Goal: Task Accomplishment & Management: Use online tool/utility

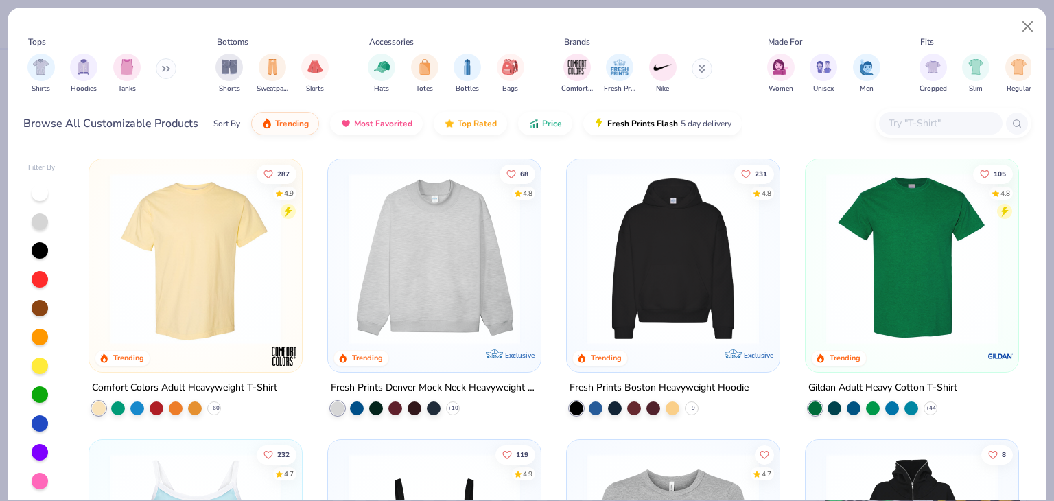
click at [931, 123] on input "text" at bounding box center [940, 123] width 106 height 16
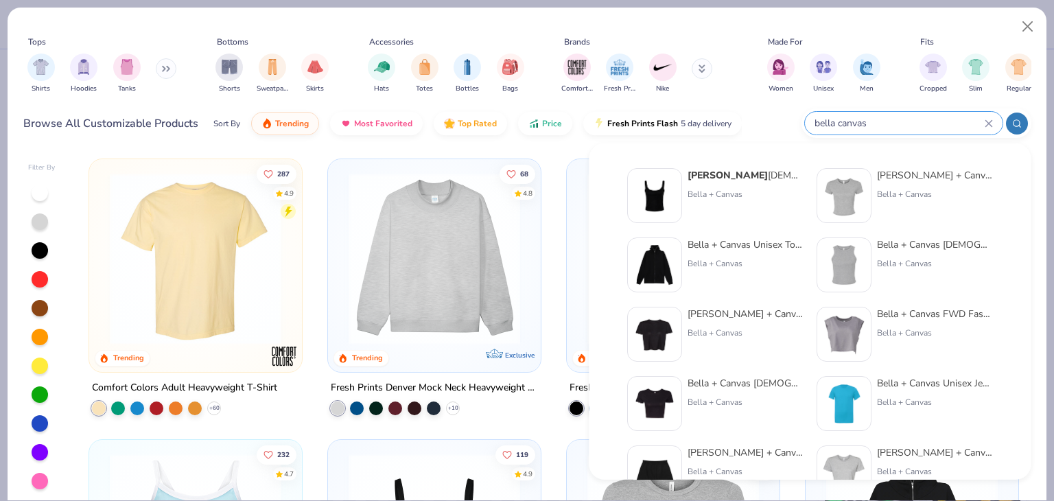
type input "bella canvas"
click at [739, 176] on strong "[PERSON_NAME]" at bounding box center [727, 175] width 80 height 13
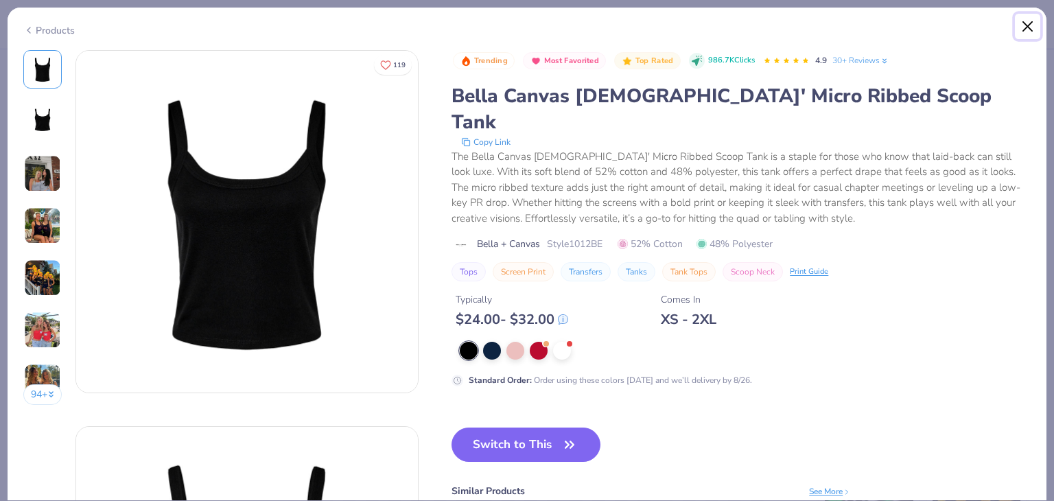
click at [1024, 24] on button "Close" at bounding box center [1028, 27] width 26 height 26
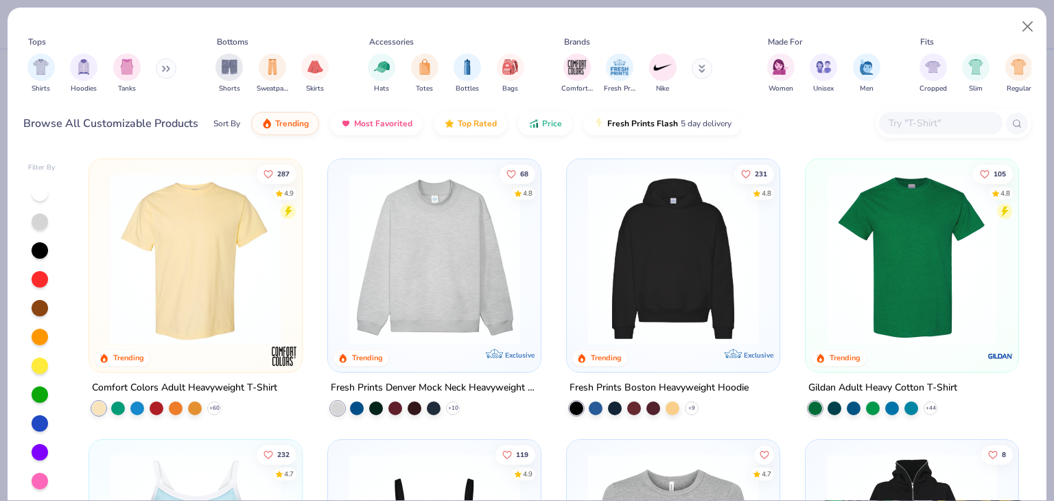
click at [911, 127] on input "text" at bounding box center [940, 123] width 106 height 16
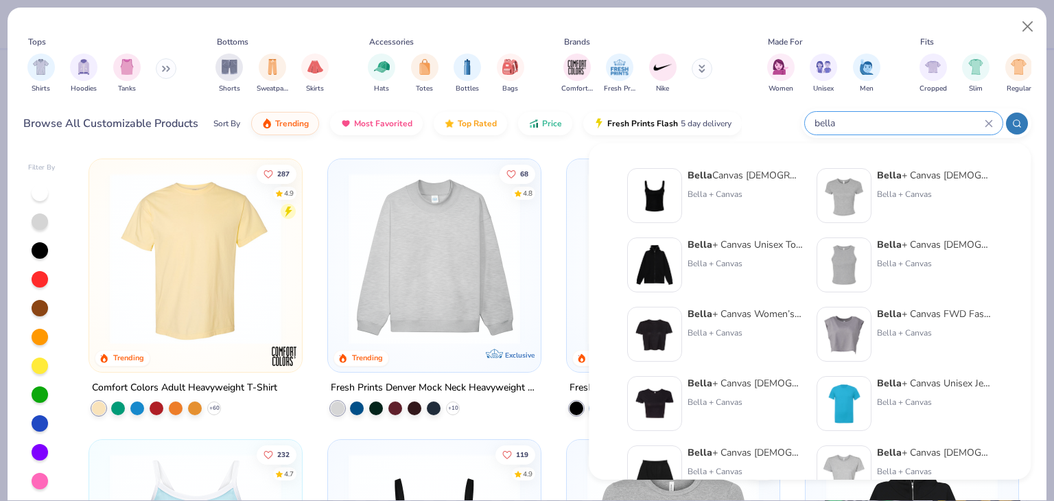
type input "bella"
click at [733, 376] on div "Bella + Canvas [DEMOGRAPHIC_DATA]' Poly-Cotton Crop T-Shirt" at bounding box center [744, 383] width 115 height 14
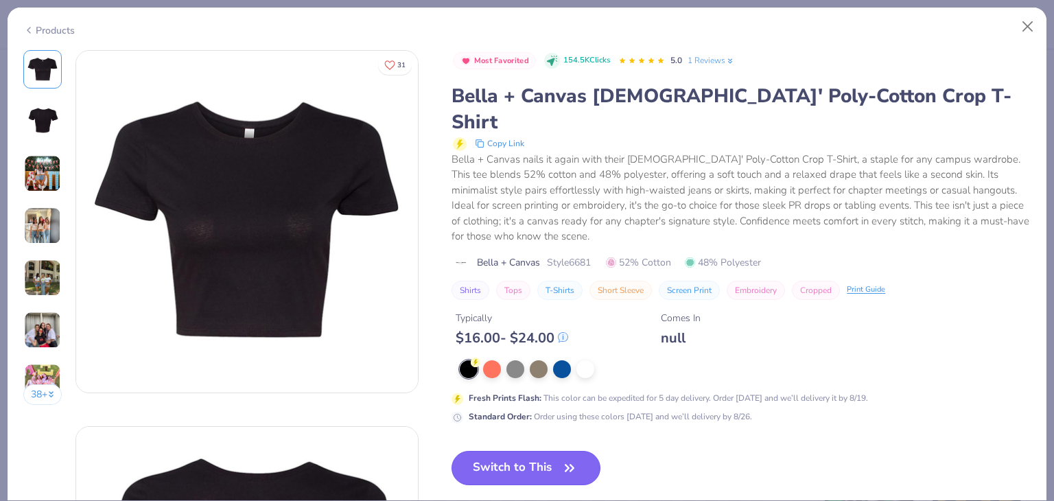
click at [516, 451] on button "Switch to This" at bounding box center [525, 468] width 149 height 34
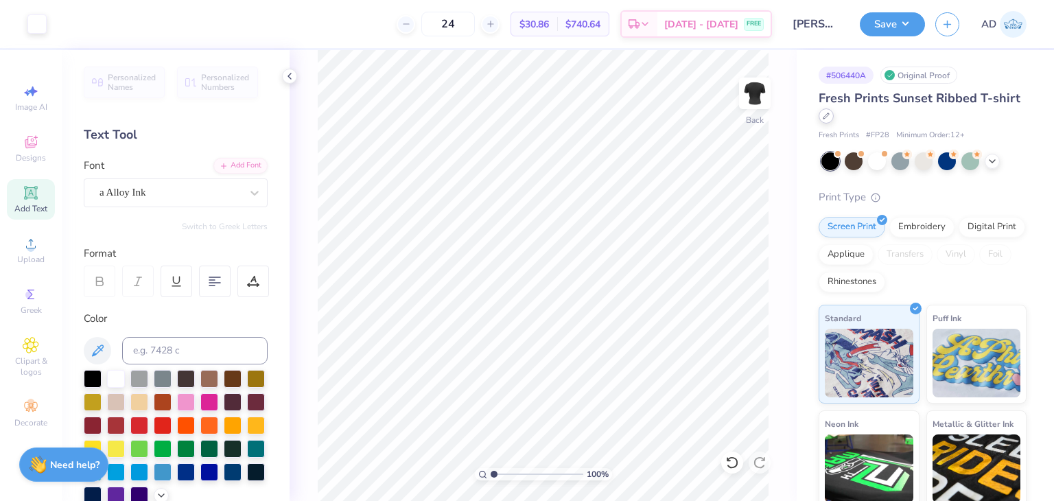
click at [829, 117] on icon at bounding box center [826, 116] width 7 height 7
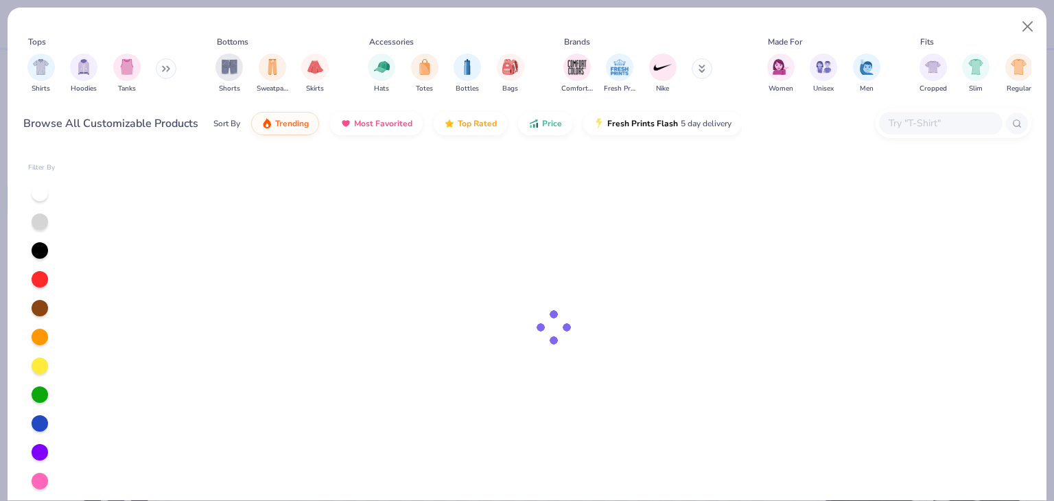
click at [917, 130] on input "text" at bounding box center [940, 123] width 106 height 16
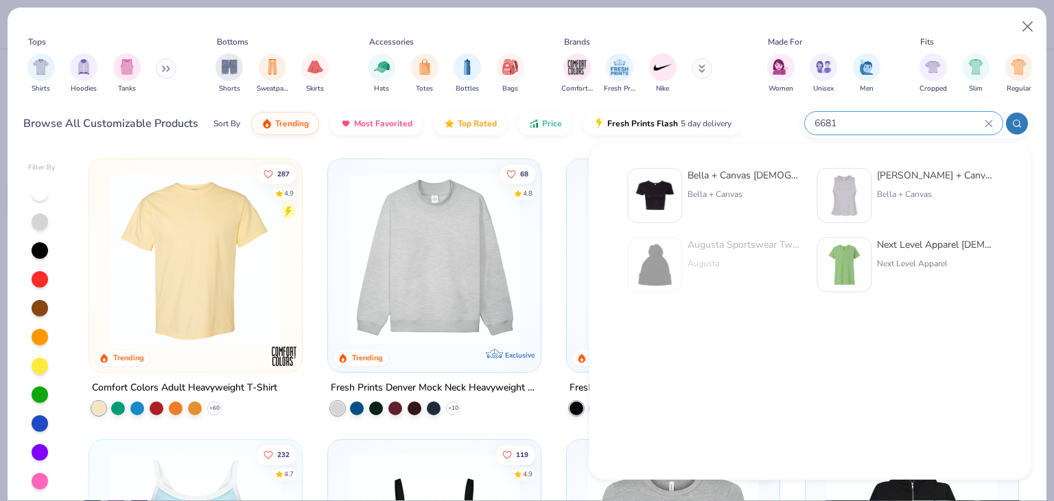
type input "6681"
click at [743, 180] on div "Bella + Canvas [DEMOGRAPHIC_DATA]' Poly-Cotton Crop T-Shirt" at bounding box center [744, 175] width 115 height 14
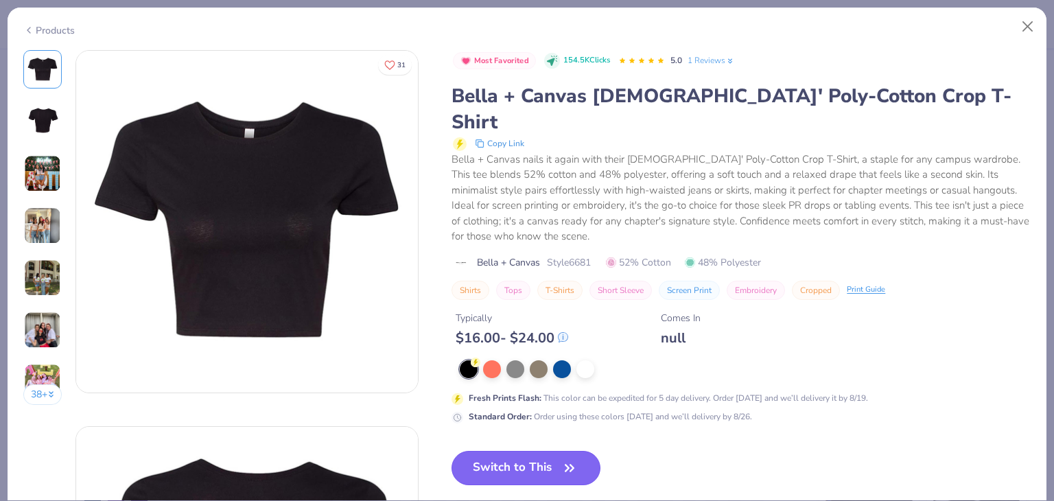
click at [521, 451] on button "Switch to This" at bounding box center [525, 468] width 149 height 34
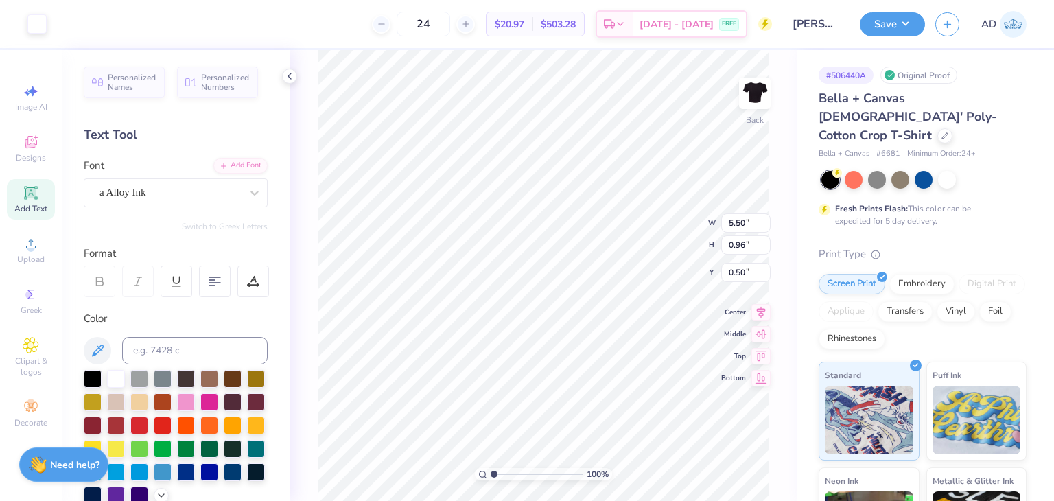
type input "3.00"
type input "6.69"
type input "1.17"
click at [886, 23] on button "Save" at bounding box center [892, 22] width 65 height 24
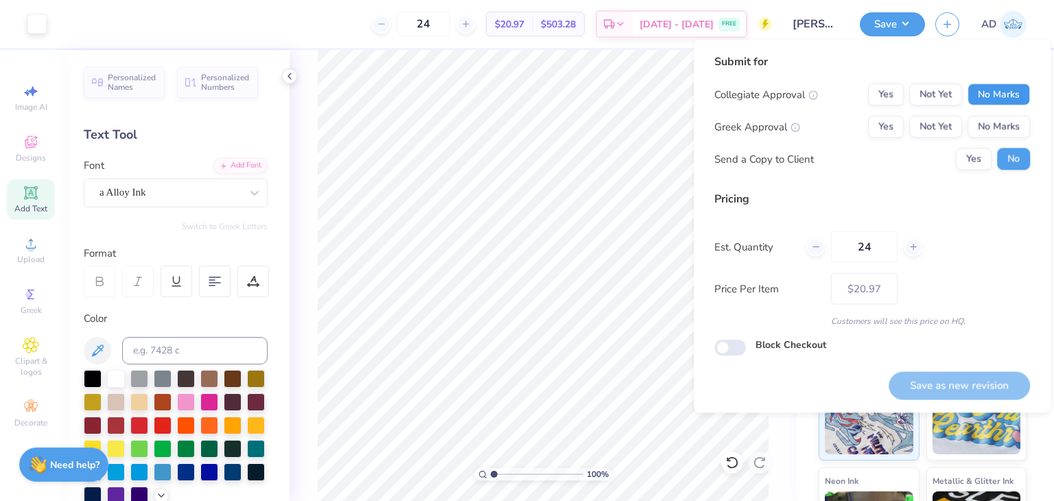
click at [1016, 99] on button "No Marks" at bounding box center [998, 95] width 62 height 22
click at [1002, 132] on button "No Marks" at bounding box center [998, 127] width 62 height 22
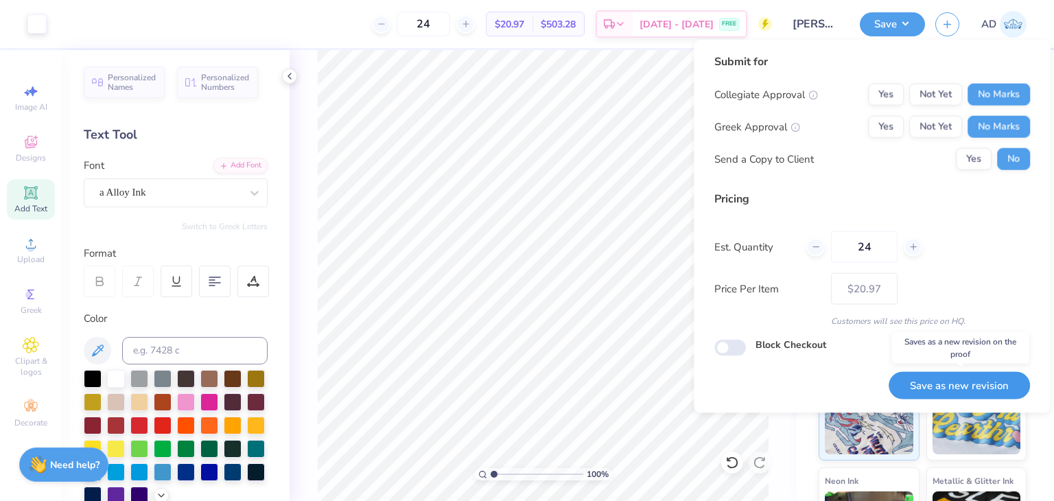
click at [930, 388] on button "Save as new revision" at bounding box center [958, 385] width 141 height 28
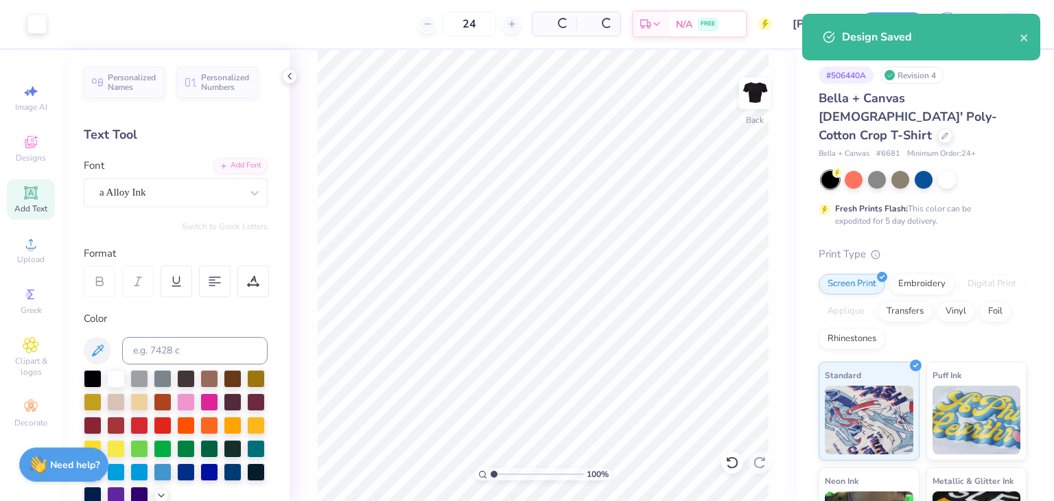
type input "– –"
click at [944, 131] on icon at bounding box center [944, 134] width 7 height 7
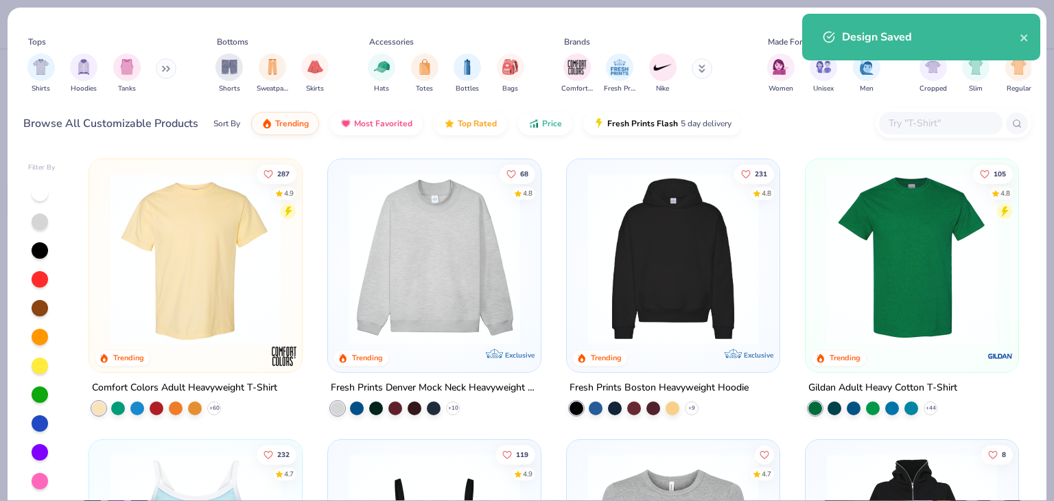
click at [939, 124] on input "text" at bounding box center [940, 123] width 106 height 16
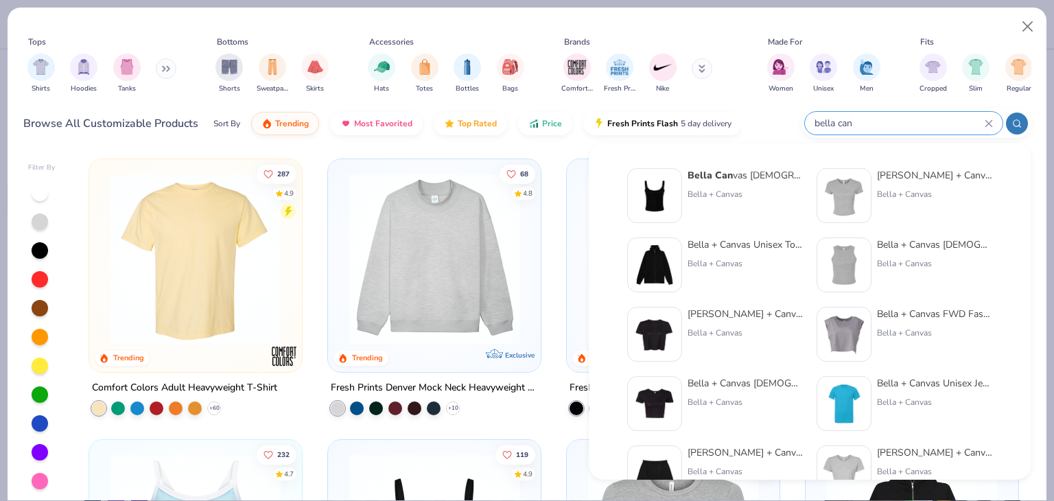
type input "bella can"
click at [732, 314] on div "[PERSON_NAME] + Canvas Women’s Flowy Cropped Tee" at bounding box center [744, 314] width 115 height 14
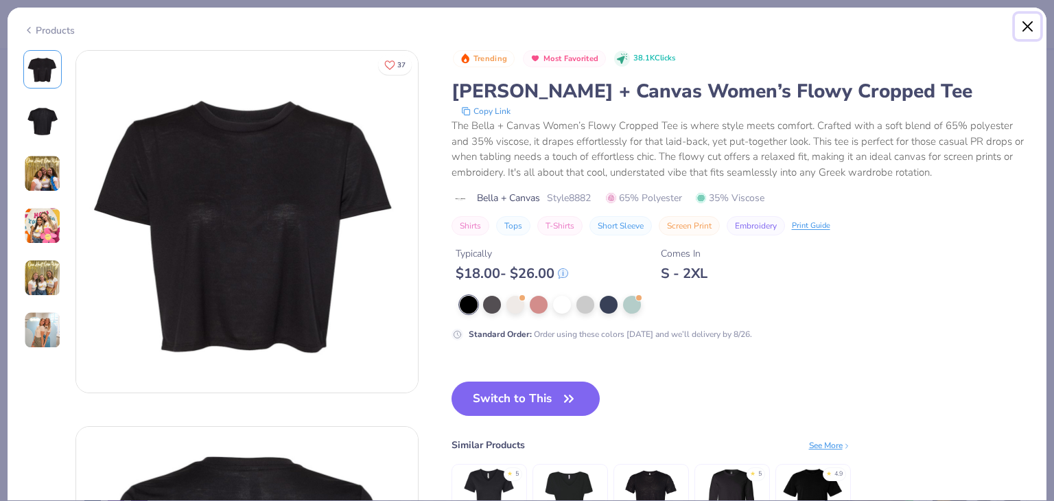
click at [1026, 28] on button "Close" at bounding box center [1028, 27] width 26 height 26
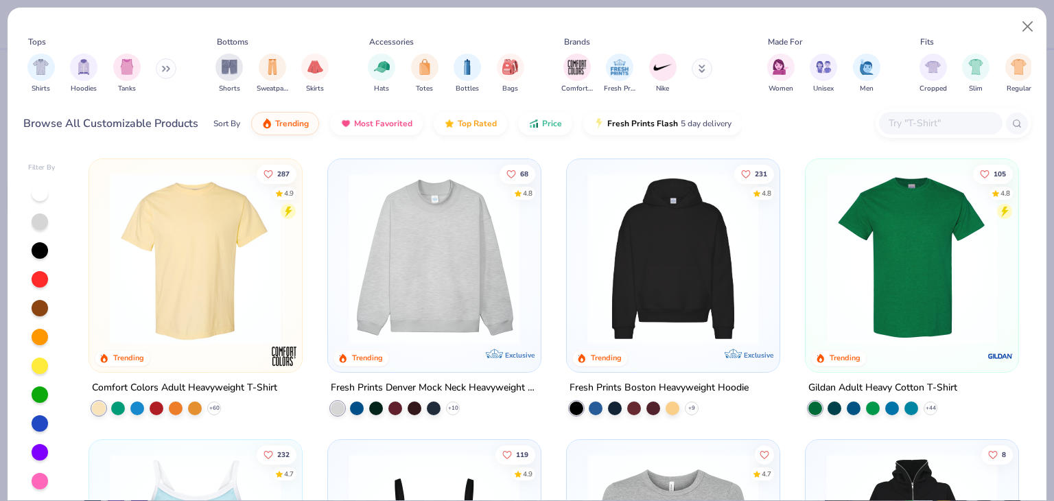
click at [926, 128] on input "text" at bounding box center [940, 123] width 106 height 16
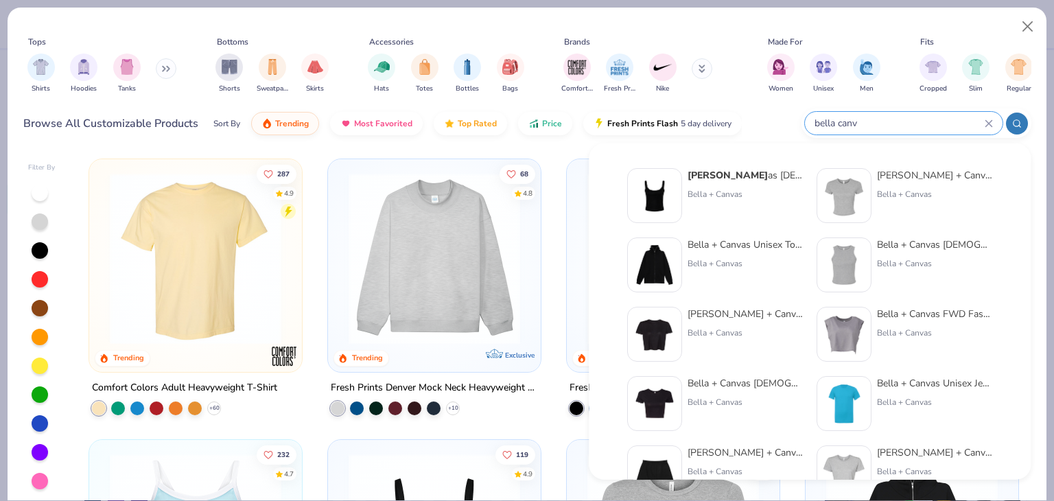
type input "bella canv"
click at [928, 177] on div "[PERSON_NAME] + Canvas [DEMOGRAPHIC_DATA]' Micro Ribbed Baby Tee" at bounding box center [934, 175] width 115 height 14
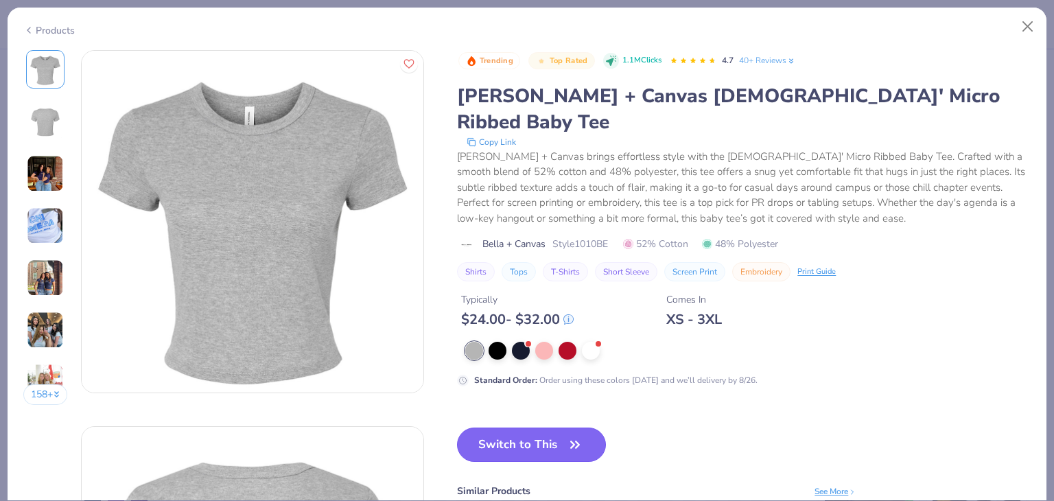
click at [560, 427] on button "Switch to This" at bounding box center [531, 444] width 149 height 34
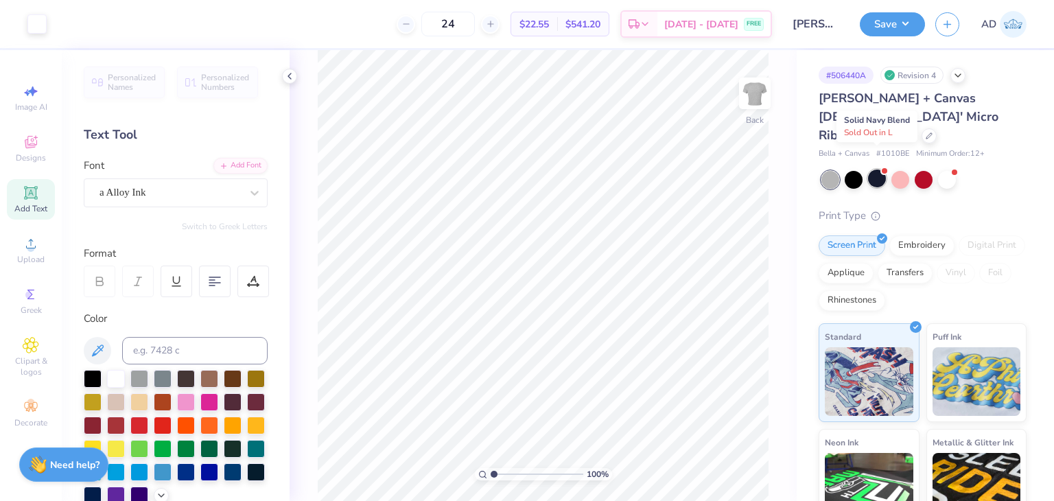
click at [869, 169] on div at bounding box center [877, 178] width 18 height 18
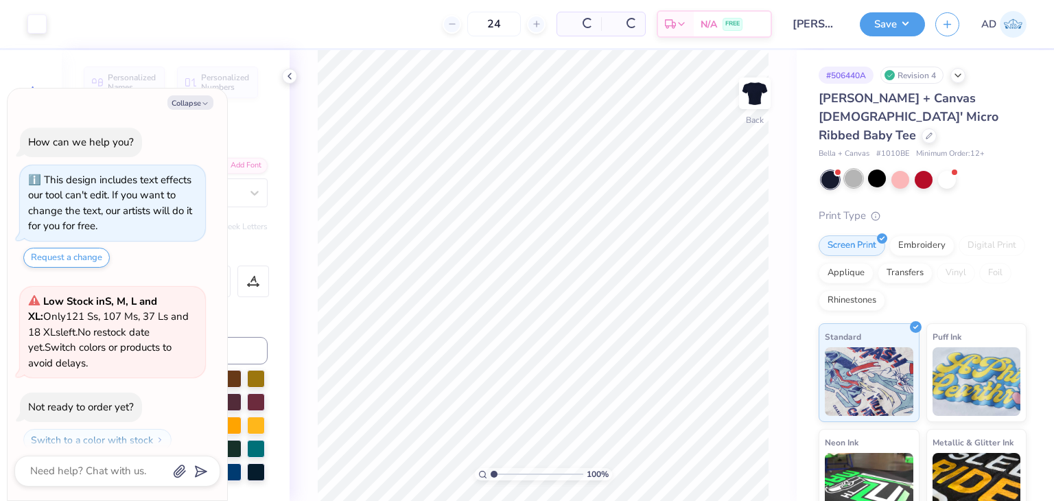
scroll to position [231, 0]
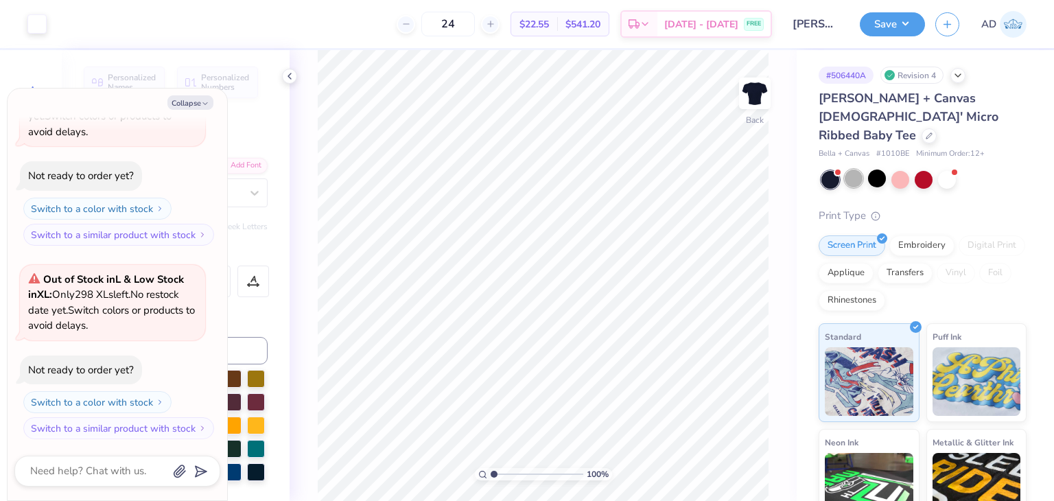
click at [851, 169] on div at bounding box center [854, 178] width 18 height 18
click at [856, 169] on div at bounding box center [854, 178] width 18 height 18
type textarea "x"
type input "7.55"
type input "1.32"
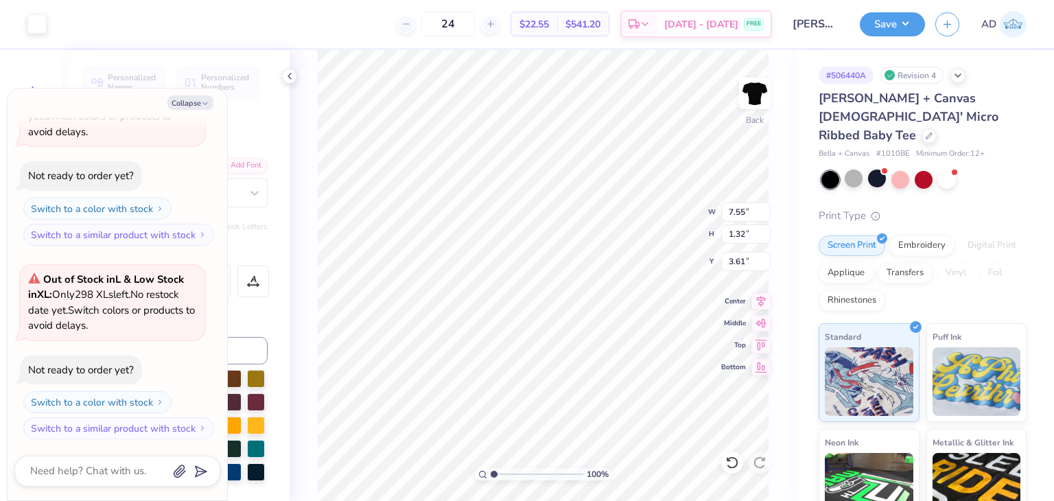
type textarea "x"
type input "3.00"
click at [926, 131] on icon at bounding box center [929, 134] width 7 height 7
type textarea "x"
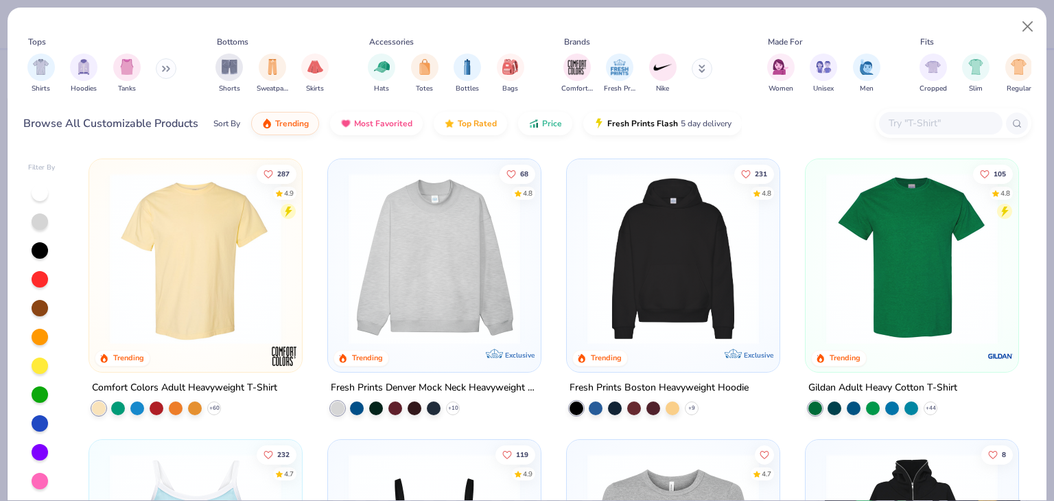
click at [946, 121] on input "text" at bounding box center [940, 123] width 106 height 16
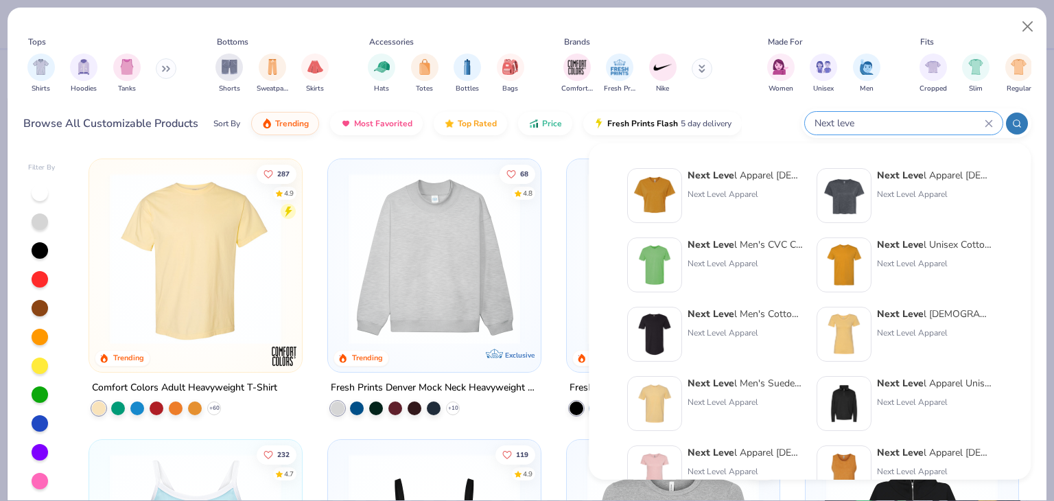
type input "Next leve"
click at [750, 174] on div "Next Leve l Apparel Ladies' Ideal Crop T-Shirt" at bounding box center [744, 175] width 115 height 14
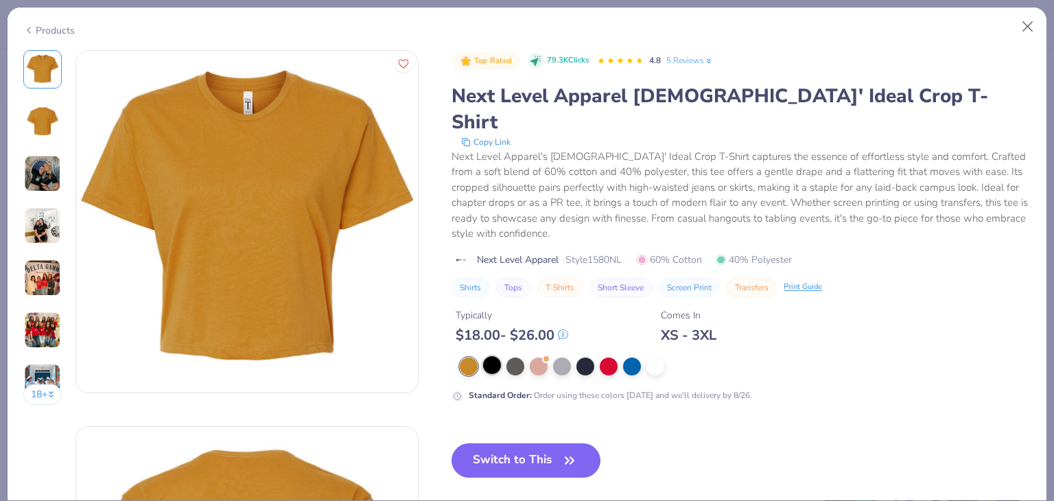
click at [496, 356] on div at bounding box center [492, 365] width 18 height 18
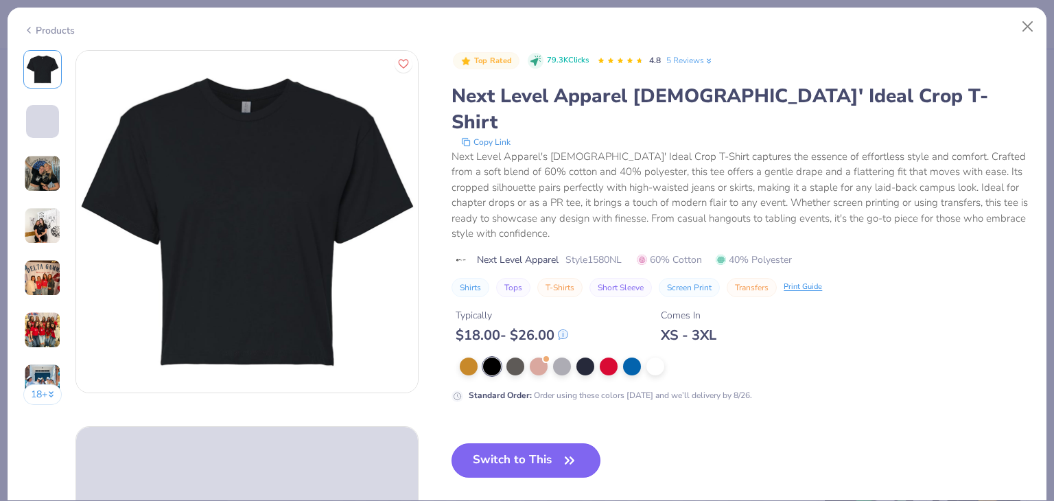
click at [529, 443] on button "Switch to This" at bounding box center [525, 460] width 149 height 34
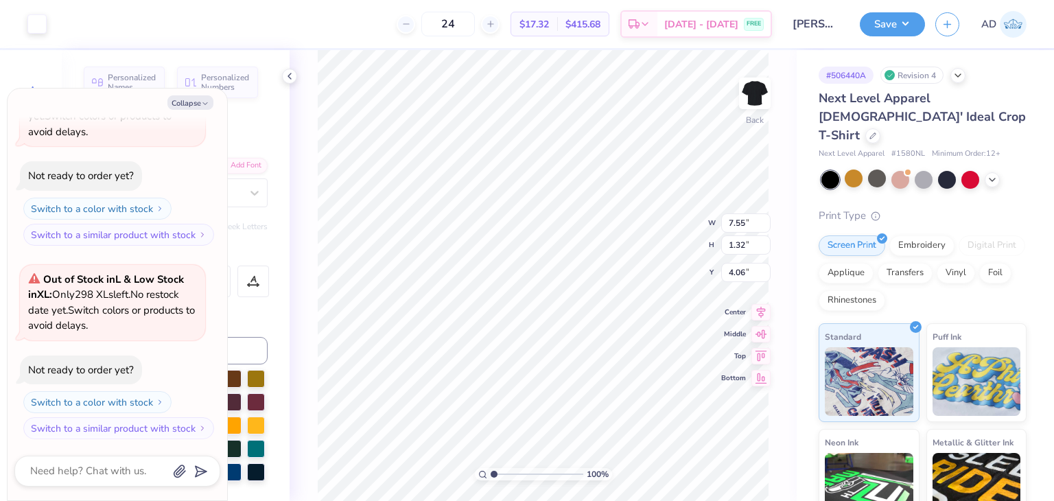
type textarea "x"
type input "9.41"
type input "1.64"
type textarea "x"
type input "3.00"
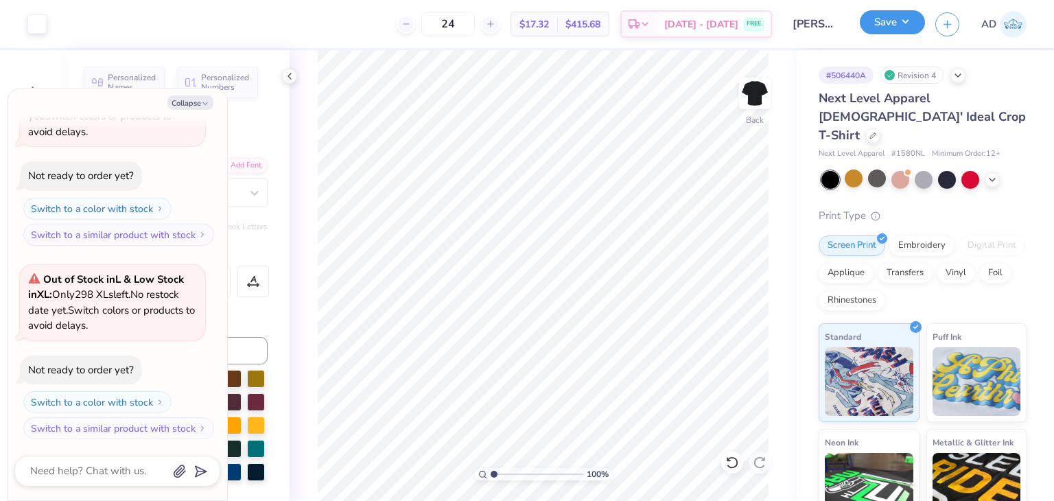
click at [891, 32] on button "Save" at bounding box center [892, 22] width 65 height 24
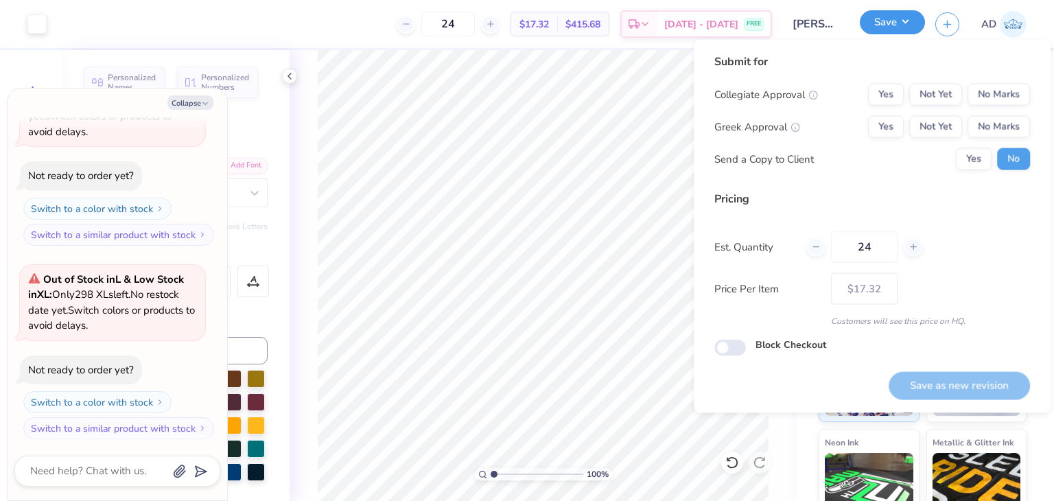
type textarea "x"
click at [995, 94] on button "No Marks" at bounding box center [998, 95] width 62 height 22
click at [985, 123] on button "No Marks" at bounding box center [998, 127] width 62 height 22
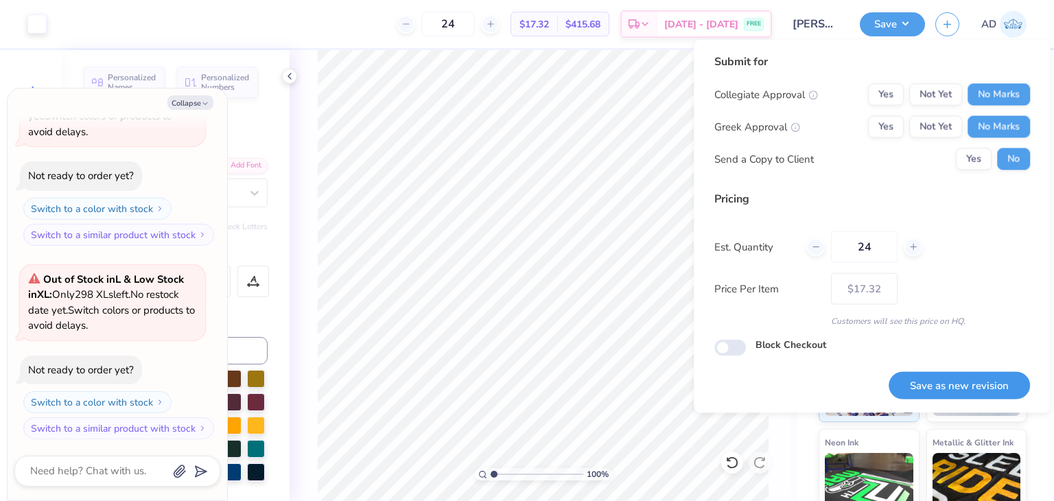
click at [933, 385] on button "Save as new revision" at bounding box center [958, 385] width 141 height 28
type input "$17.32"
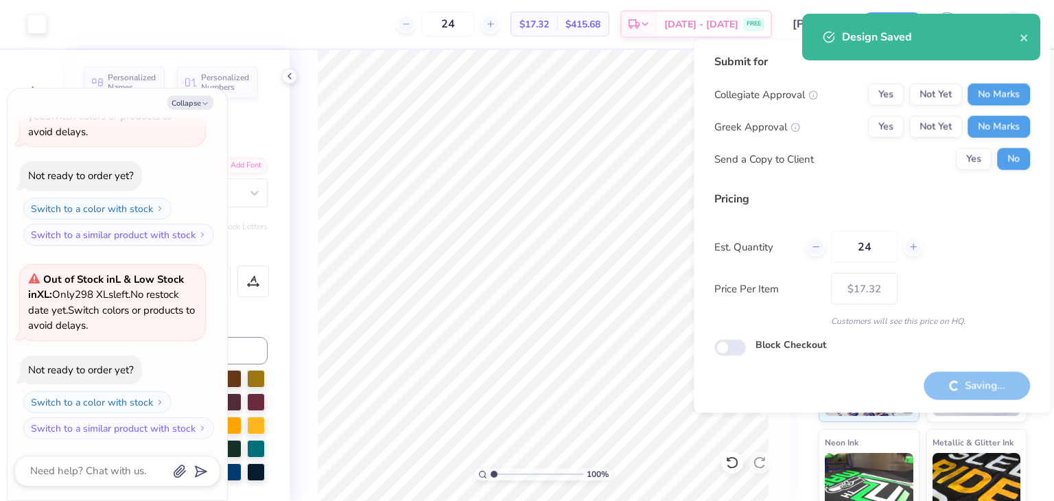
type textarea "x"
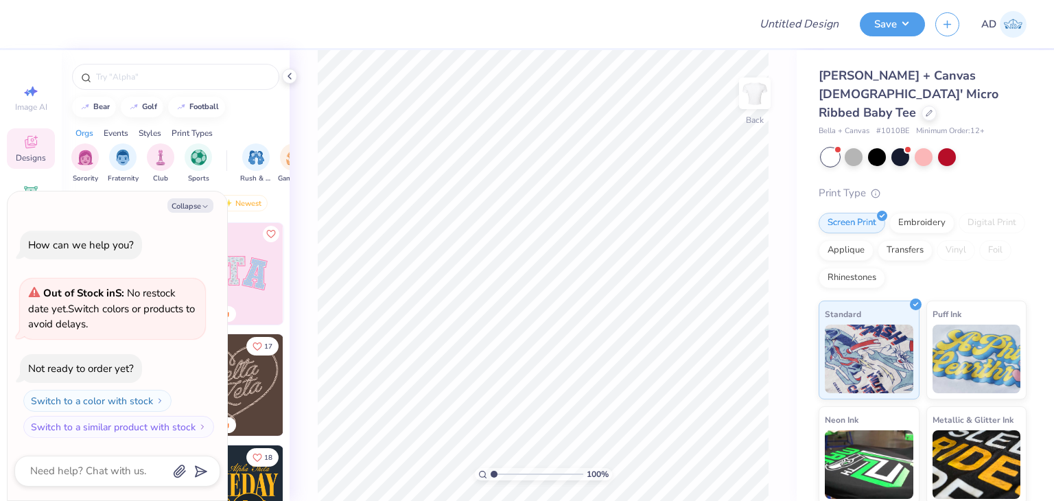
type textarea "x"
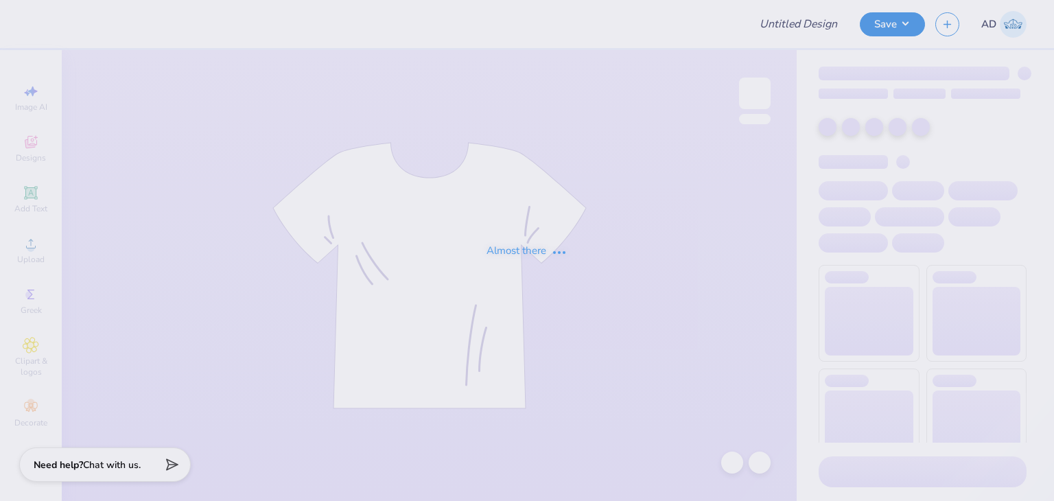
type input "SDT Recruitment merch"
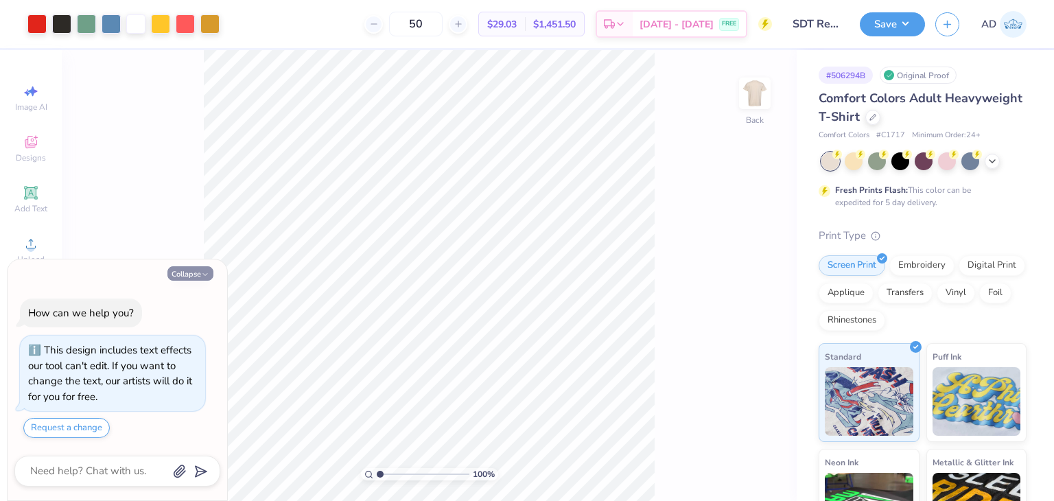
click at [193, 271] on button "Collapse" at bounding box center [190, 273] width 46 height 14
type textarea "x"
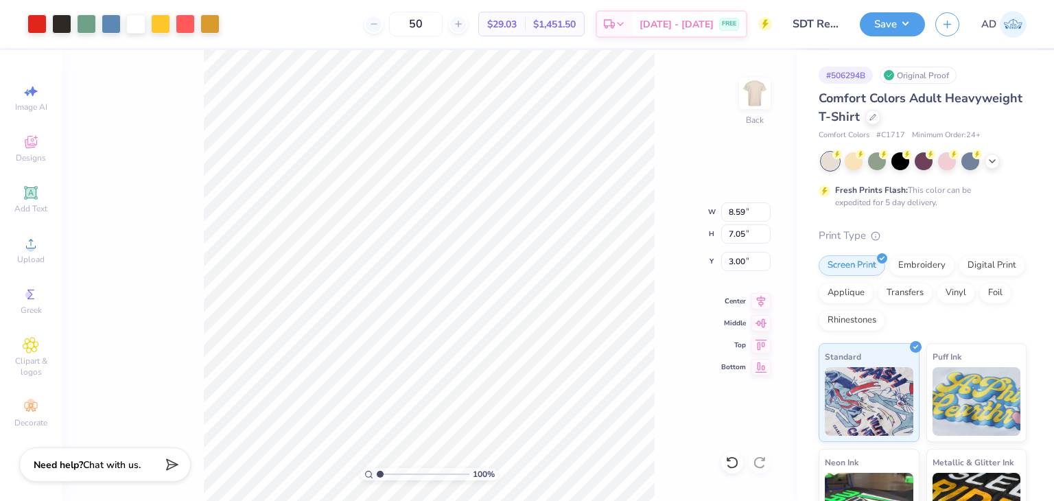
type input "8.59"
type input "7.05"
type input "4.00"
click at [876, 113] on icon at bounding box center [872, 116] width 7 height 7
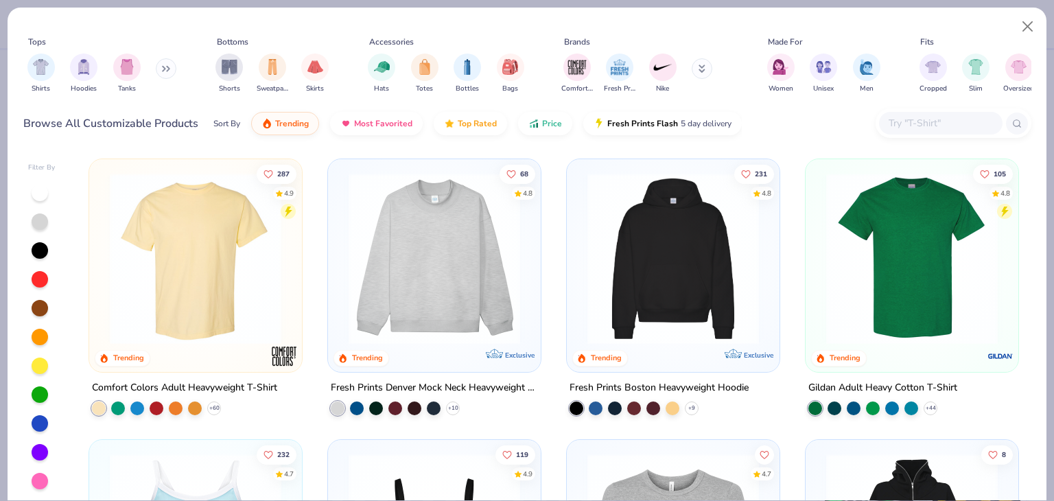
click at [889, 125] on input "text" at bounding box center [940, 123] width 106 height 16
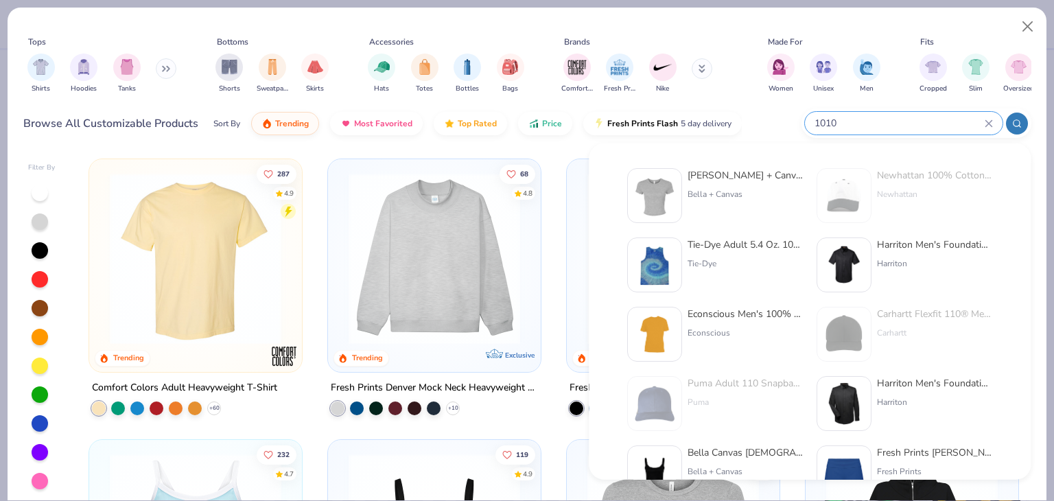
type input "1010"
click at [742, 172] on div "[PERSON_NAME] + Canvas [DEMOGRAPHIC_DATA]' Micro Ribbed Baby Tee" at bounding box center [744, 175] width 115 height 14
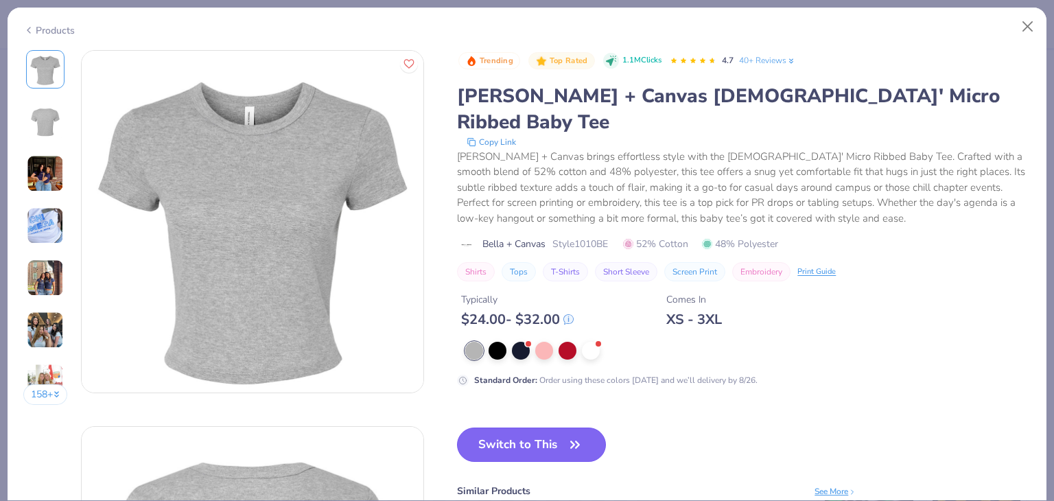
click at [507, 429] on button "Switch to This" at bounding box center [531, 444] width 149 height 34
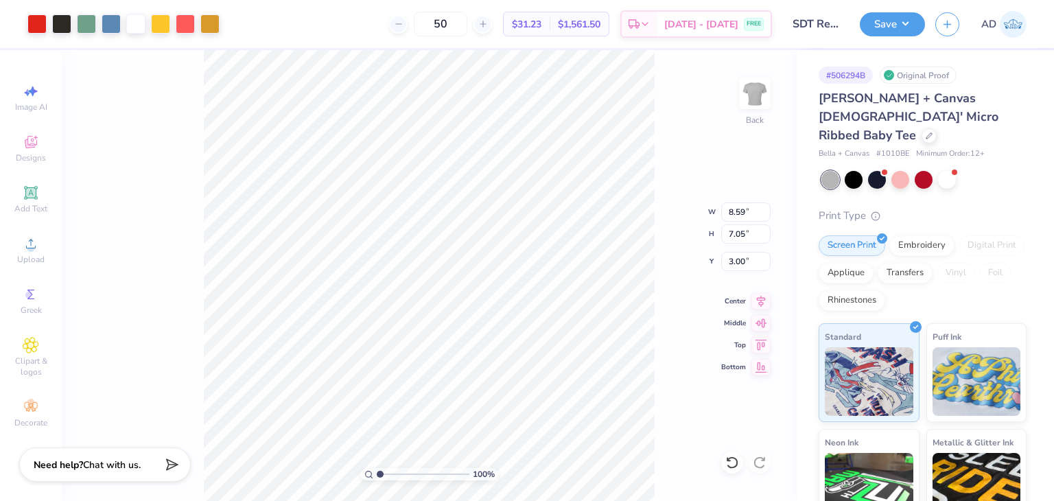
type input "3.00"
type input "7.35"
type input "6.03"
click at [941, 169] on div at bounding box center [947, 178] width 18 height 18
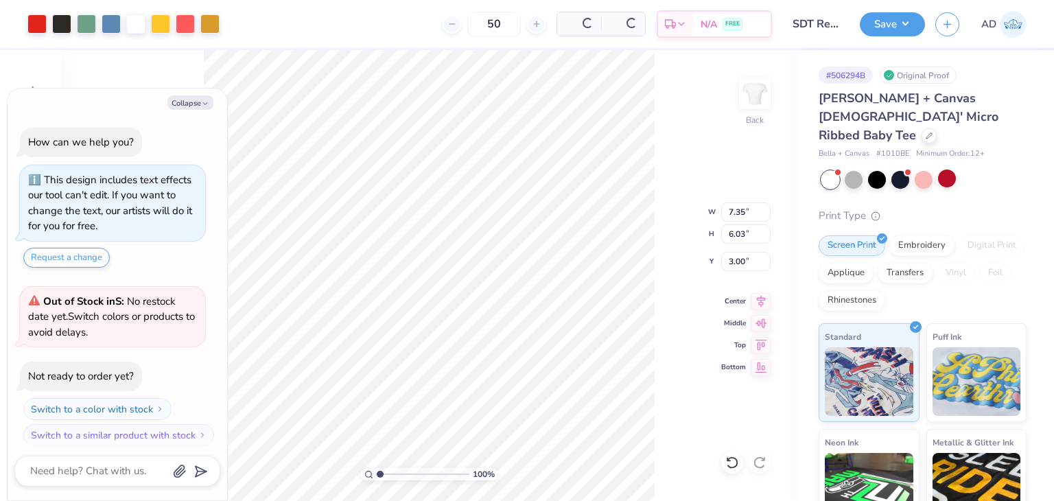
scroll to position [185, 0]
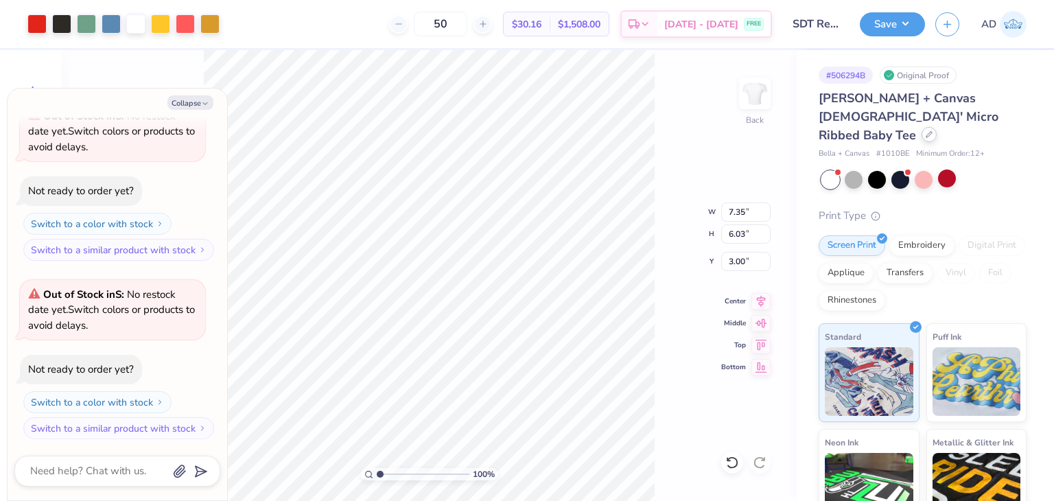
click at [928, 132] on icon at bounding box center [928, 134] width 5 height 5
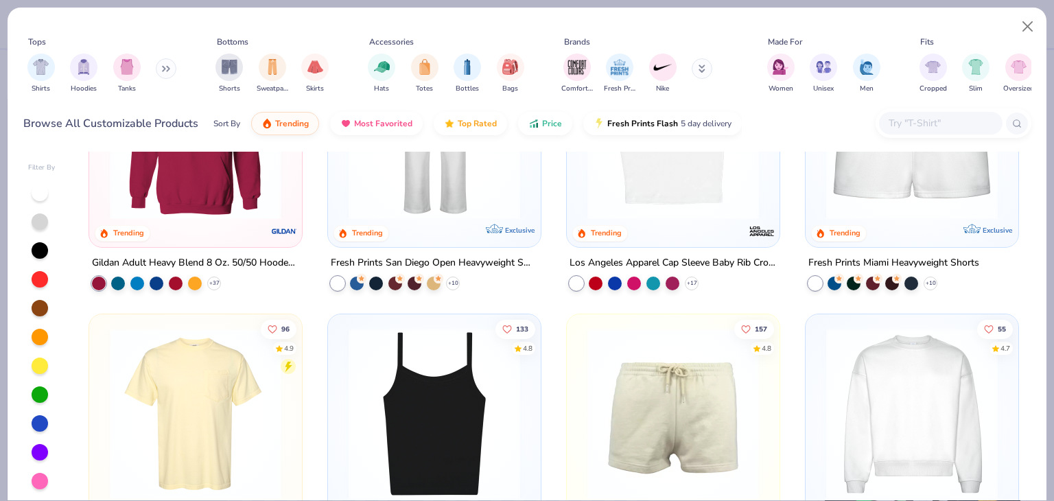
scroll to position [480, 0]
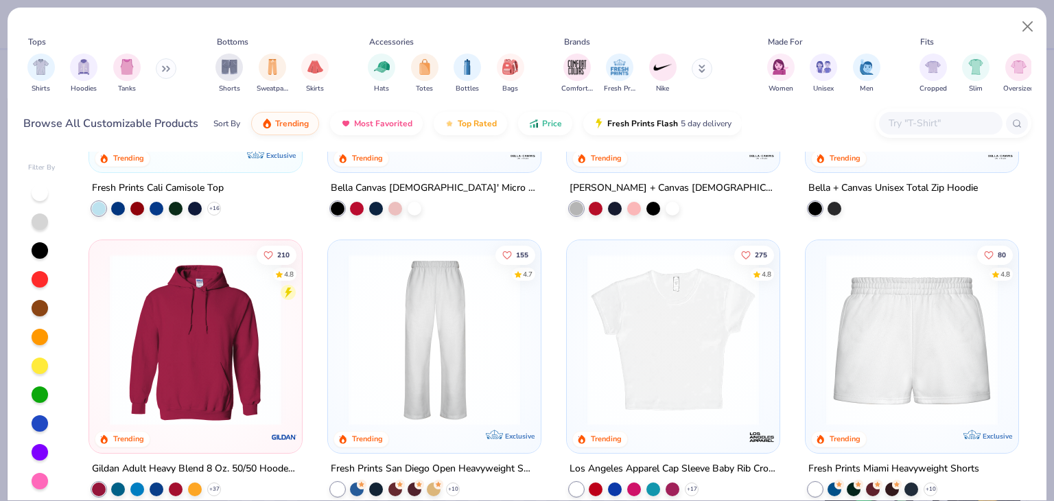
click at [667, 314] on img at bounding box center [672, 339] width 185 height 172
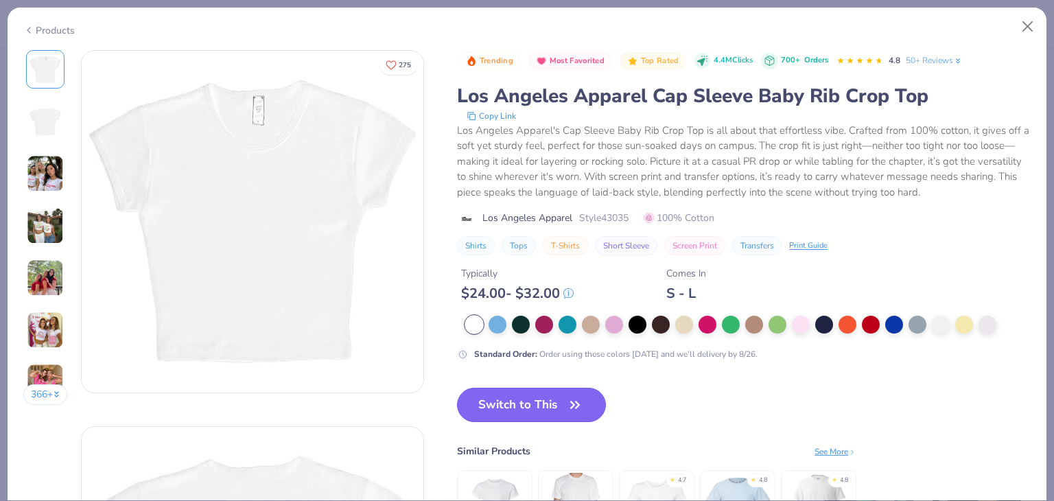
click at [510, 406] on button "Switch to This" at bounding box center [531, 405] width 149 height 34
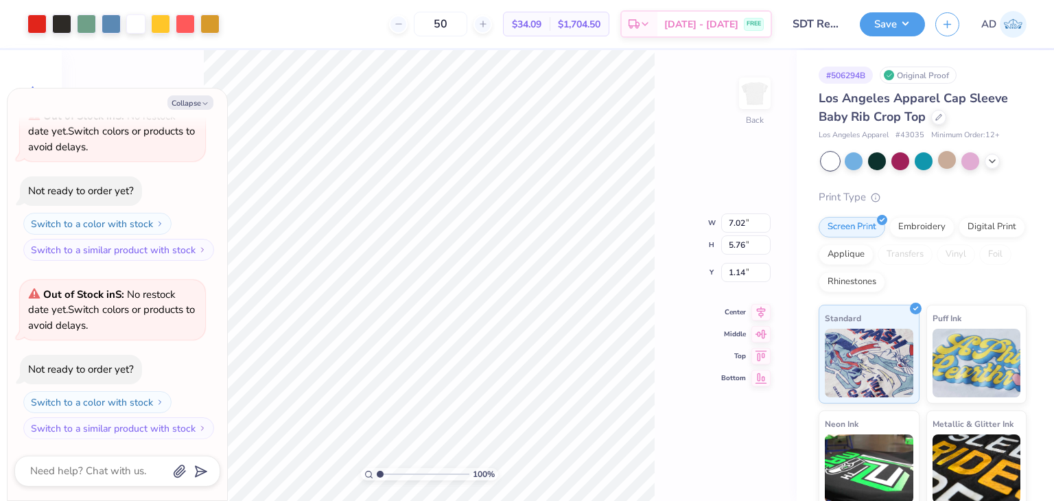
type textarea "x"
type input "2.03"
type textarea "x"
type input "1.55"
click at [889, 23] on button "Save" at bounding box center [892, 22] width 65 height 24
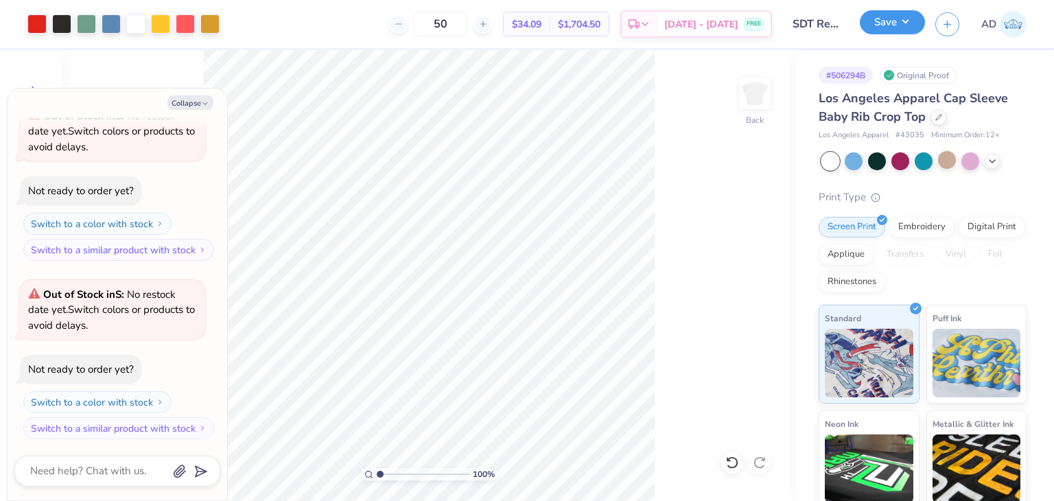
type textarea "x"
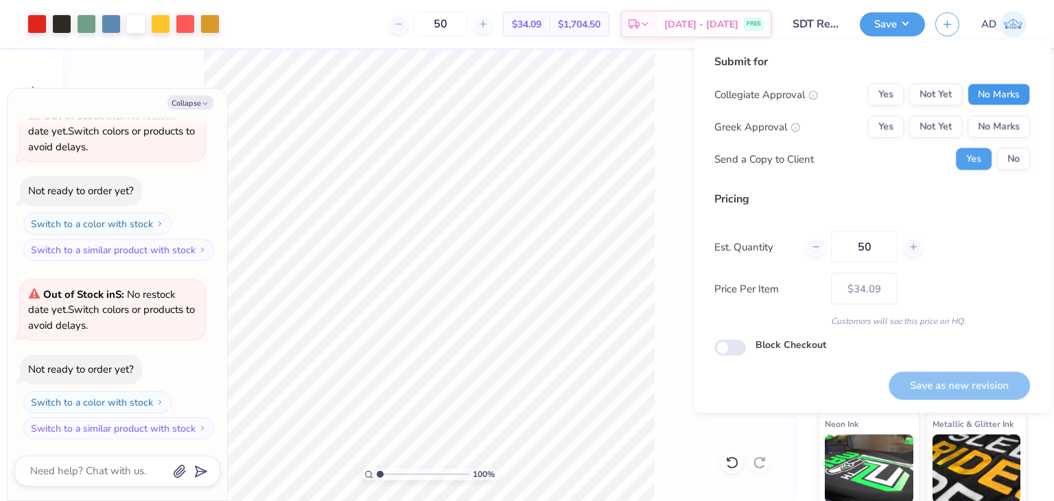
click at [989, 87] on button "No Marks" at bounding box center [998, 95] width 62 height 22
click at [996, 117] on button "No Marks" at bounding box center [998, 127] width 62 height 22
click at [951, 384] on button "Save as new revision" at bounding box center [958, 385] width 141 height 28
type input "$34.09"
type textarea "x"
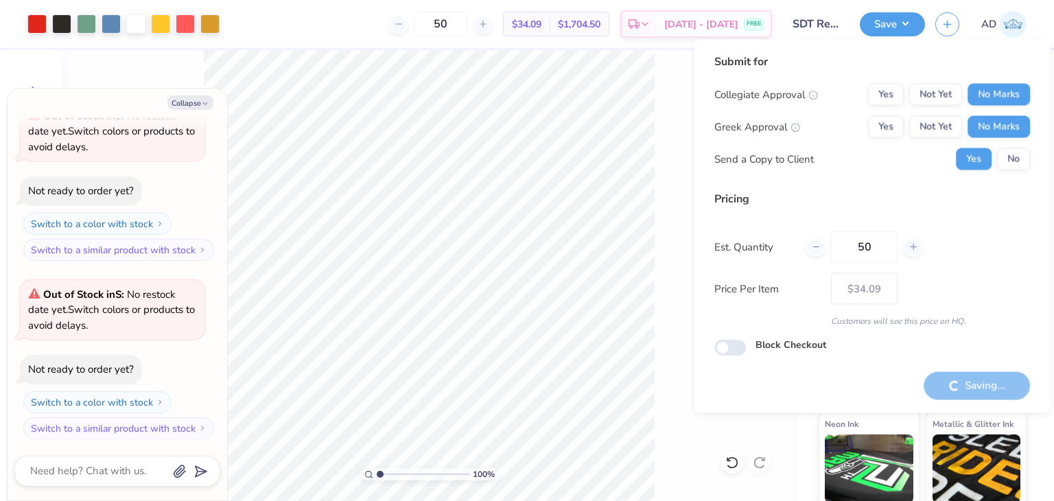
type input "– –"
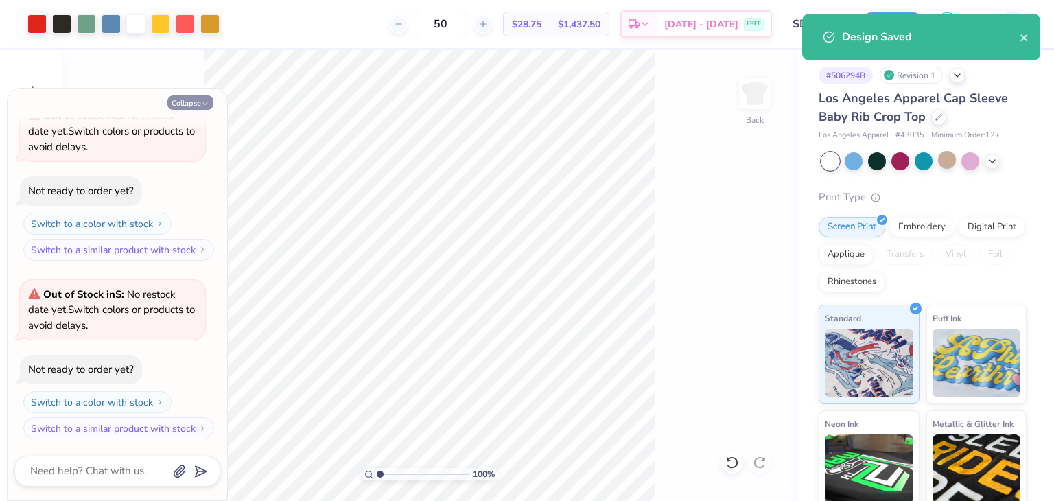
click at [191, 99] on button "Collapse" at bounding box center [190, 102] width 46 height 14
type textarea "x"
